Goal: Transaction & Acquisition: Purchase product/service

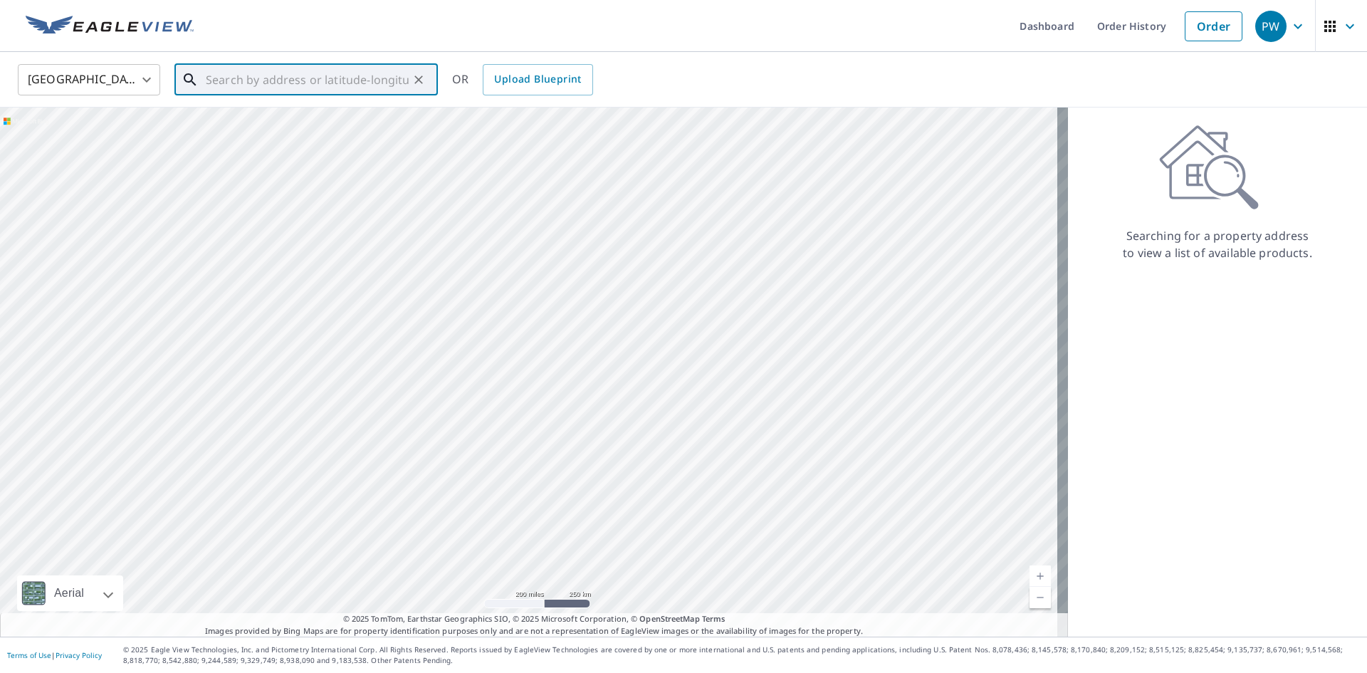
paste input "[STREET_ADDRESS][PERSON_NAME]"
click at [290, 120] on span "[STREET_ADDRESS][PERSON_NAME]" at bounding box center [314, 120] width 223 height 17
type input "[STREET_ADDRESS][PERSON_NAME]"
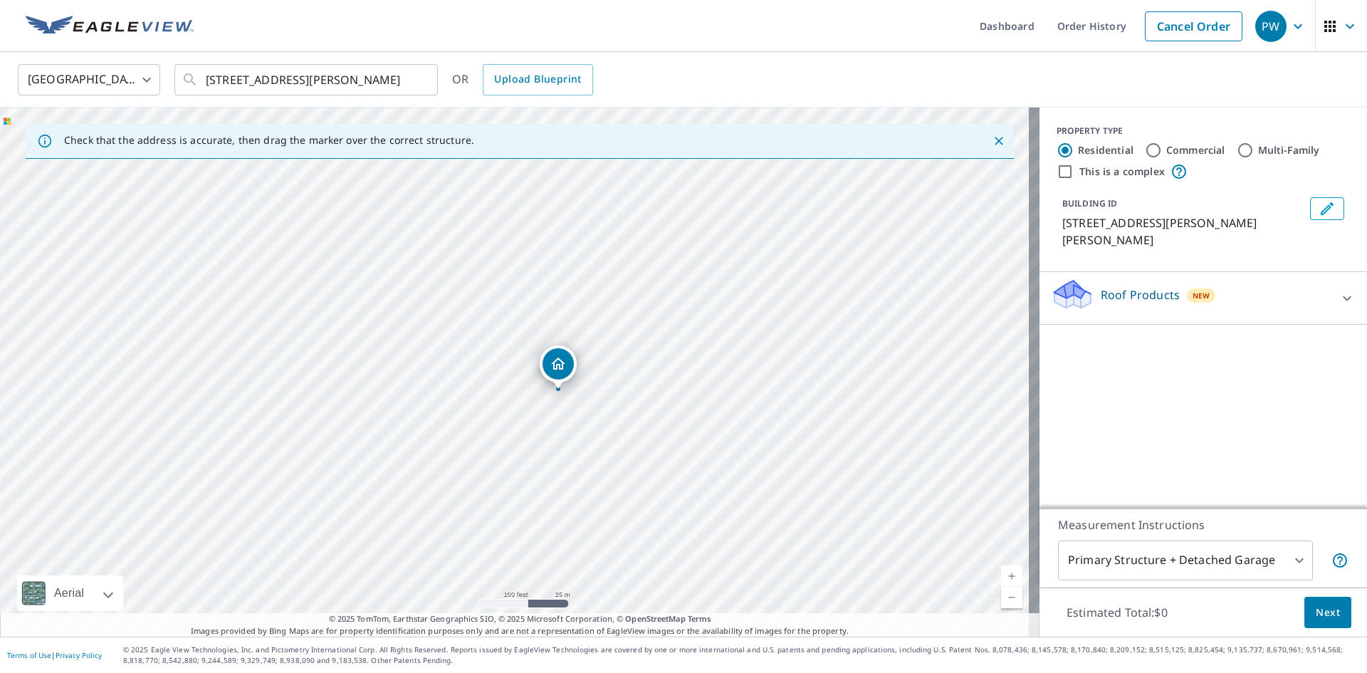
click at [1209, 278] on div "Roof Products New" at bounding box center [1190, 298] width 279 height 41
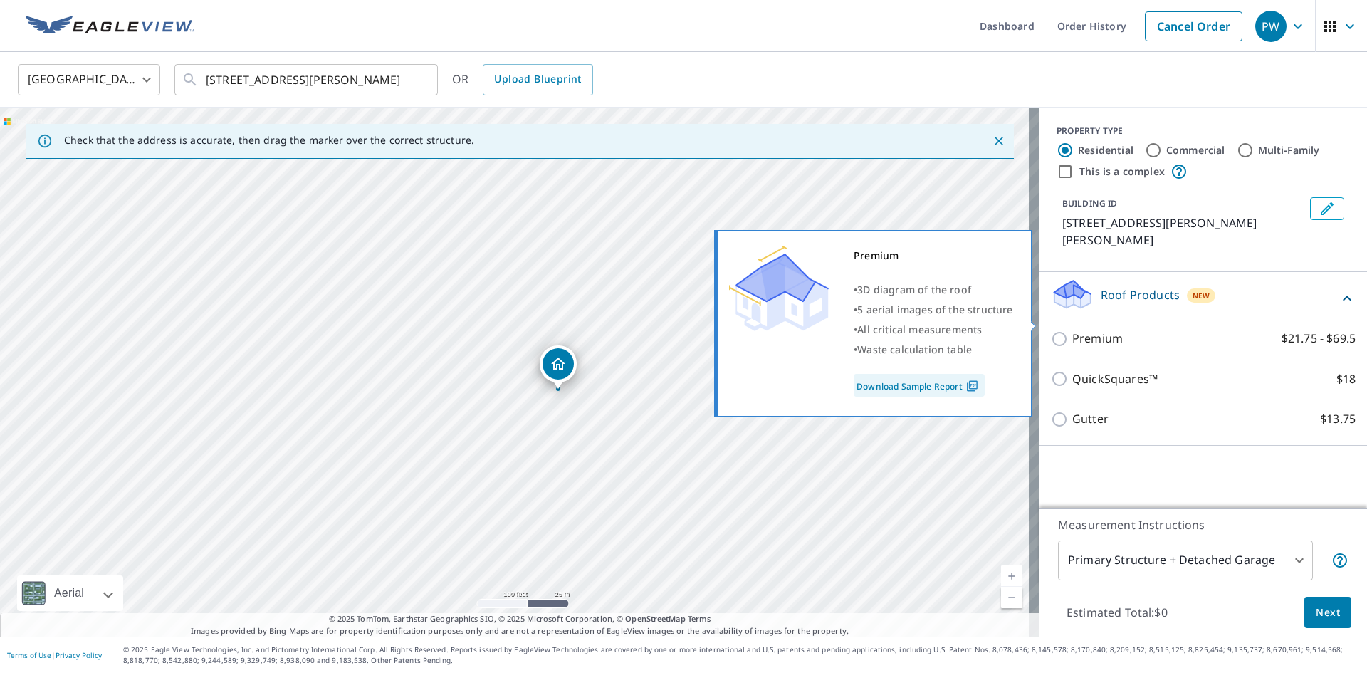
click at [1117, 330] on label "Premium $21.75 - $69.5" at bounding box center [1213, 339] width 283 height 18
click at [1072, 330] on input "Premium $21.75 - $69.5" at bounding box center [1061, 338] width 21 height 17
checkbox input "true"
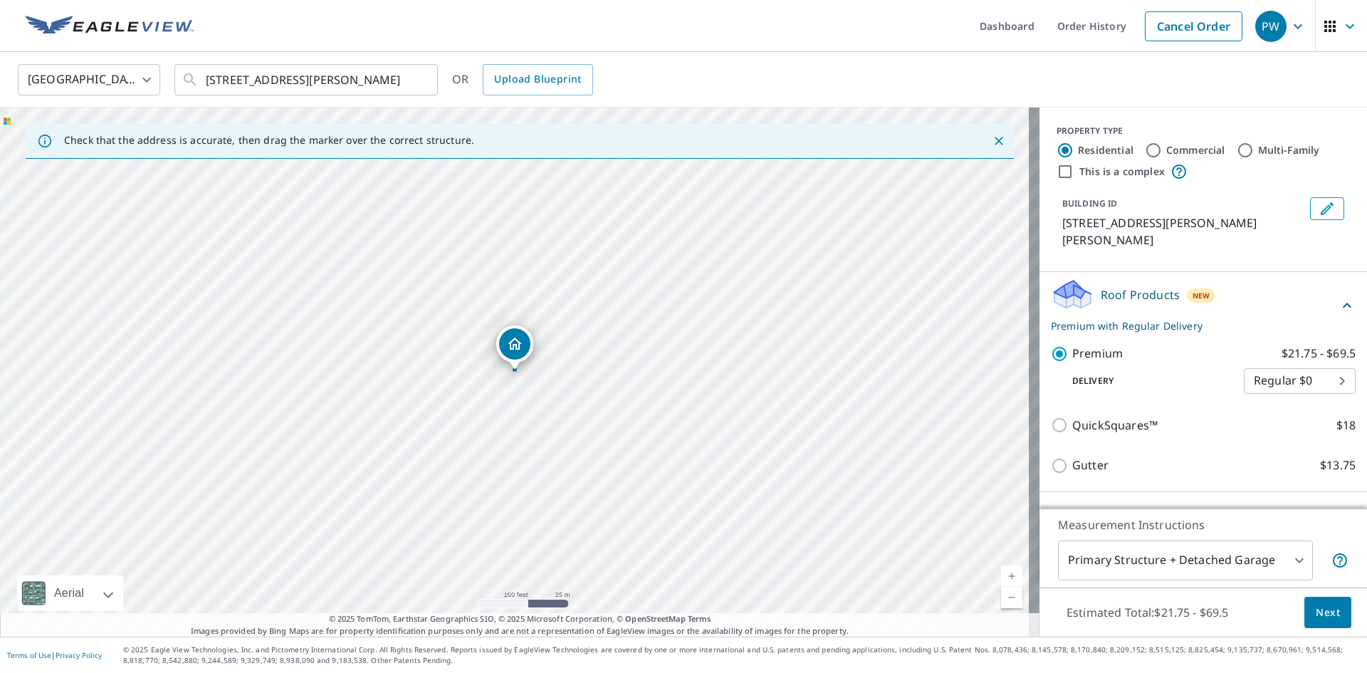
click at [1315, 614] on span "Next" at bounding box center [1327, 613] width 24 height 18
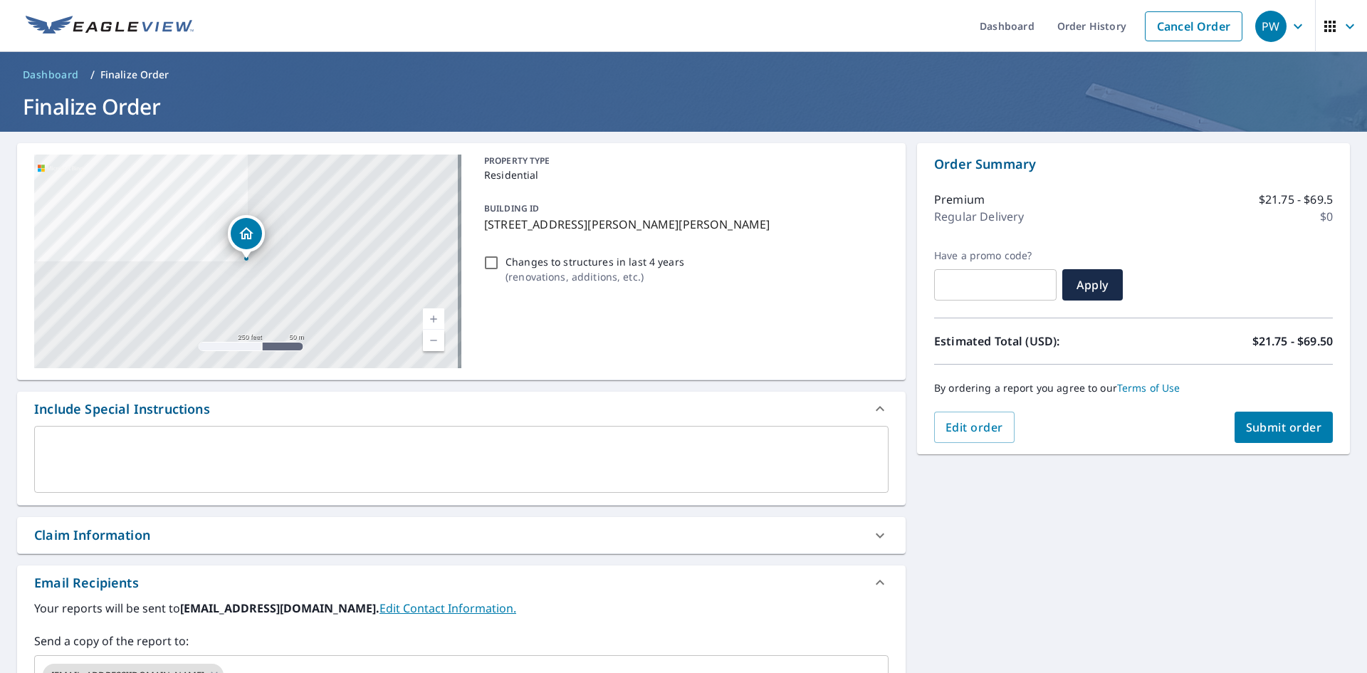
click at [584, 268] on p "Changes to structures in last 4 years" at bounding box center [594, 261] width 179 height 15
click at [500, 268] on input "Changes to structures in last 4 years ( renovations, additions, etc. )" at bounding box center [491, 262] width 17 height 17
checkbox input "true"
click at [1270, 431] on span "Submit order" at bounding box center [1284, 427] width 76 height 16
